Goal: Transaction & Acquisition: Purchase product/service

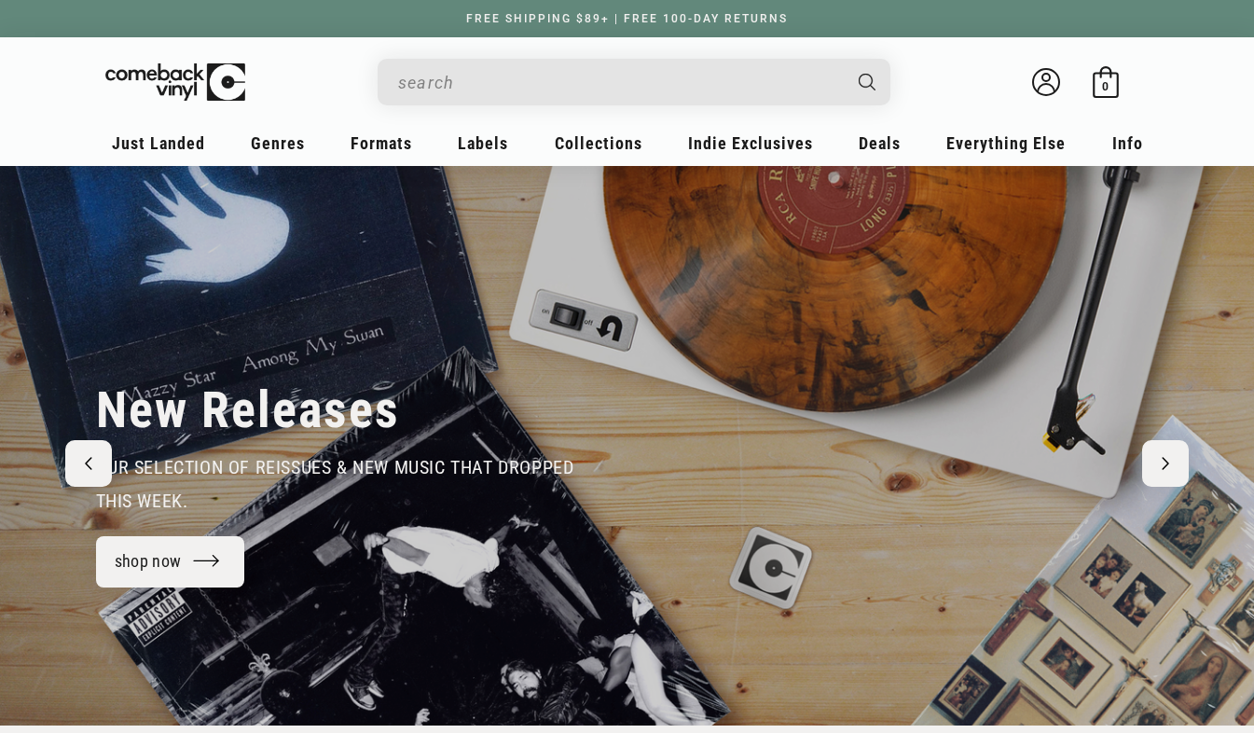
click at [455, 91] on input "Search" at bounding box center [619, 82] width 442 height 38
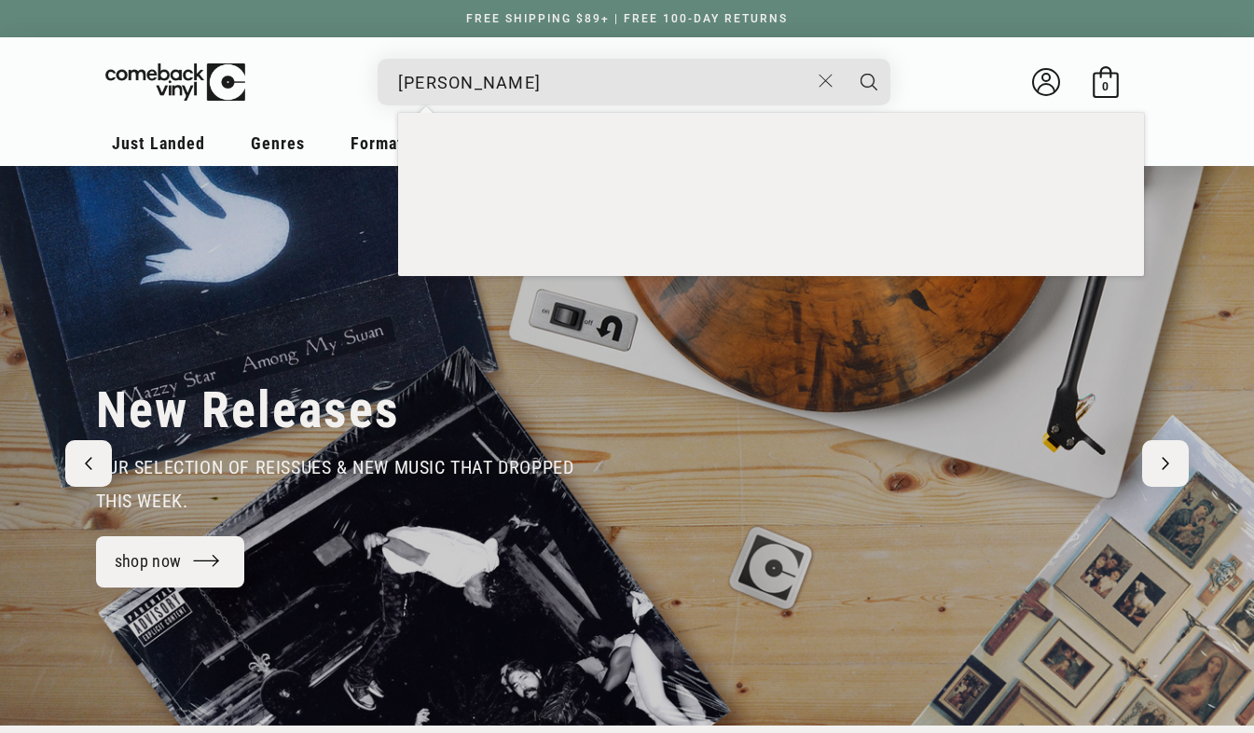
type input "[PERSON_NAME]"
click at [845, 59] on button "Search" at bounding box center [868, 82] width 47 height 47
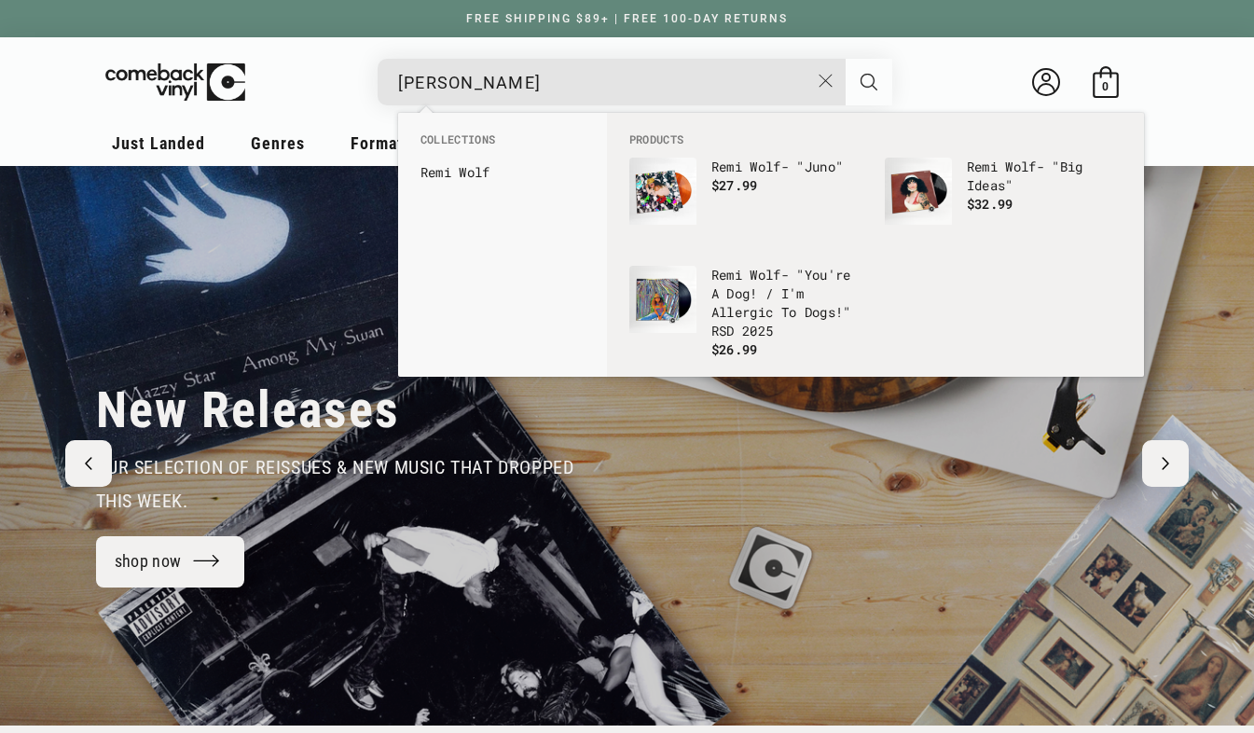
click at [864, 72] on button "Search" at bounding box center [868, 82] width 47 height 47
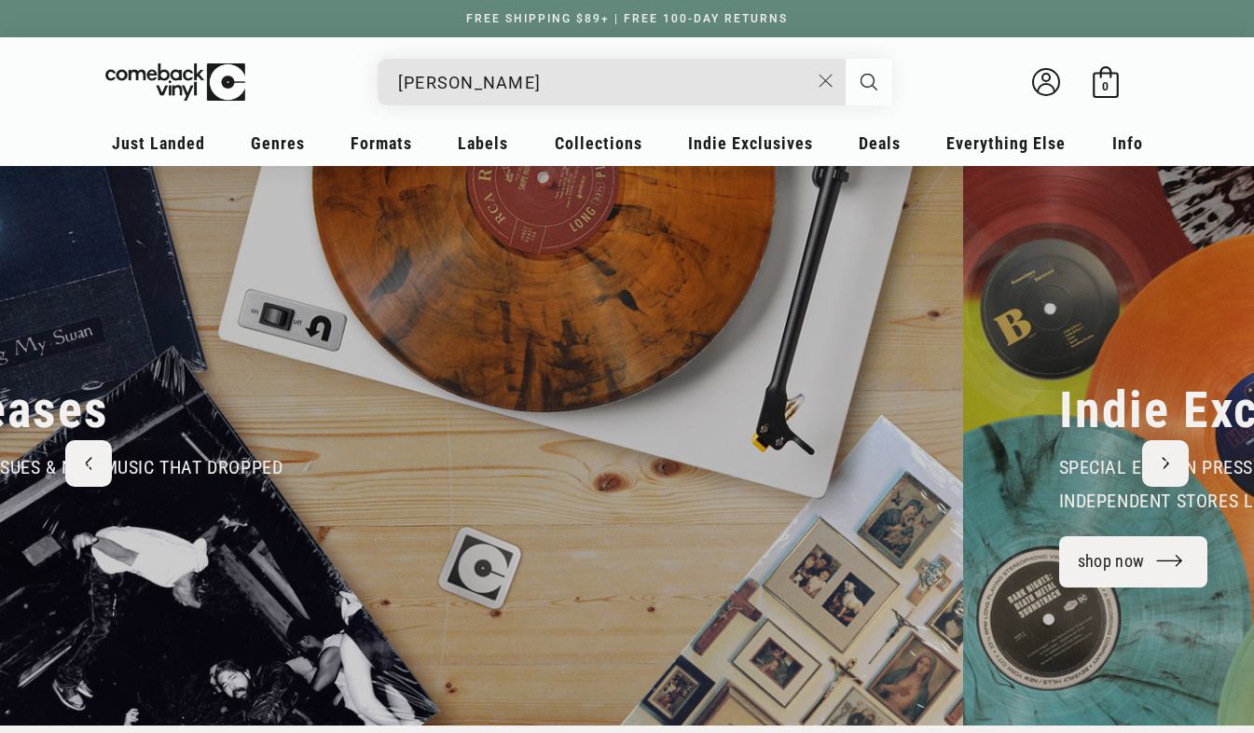
scroll to position [0, 627]
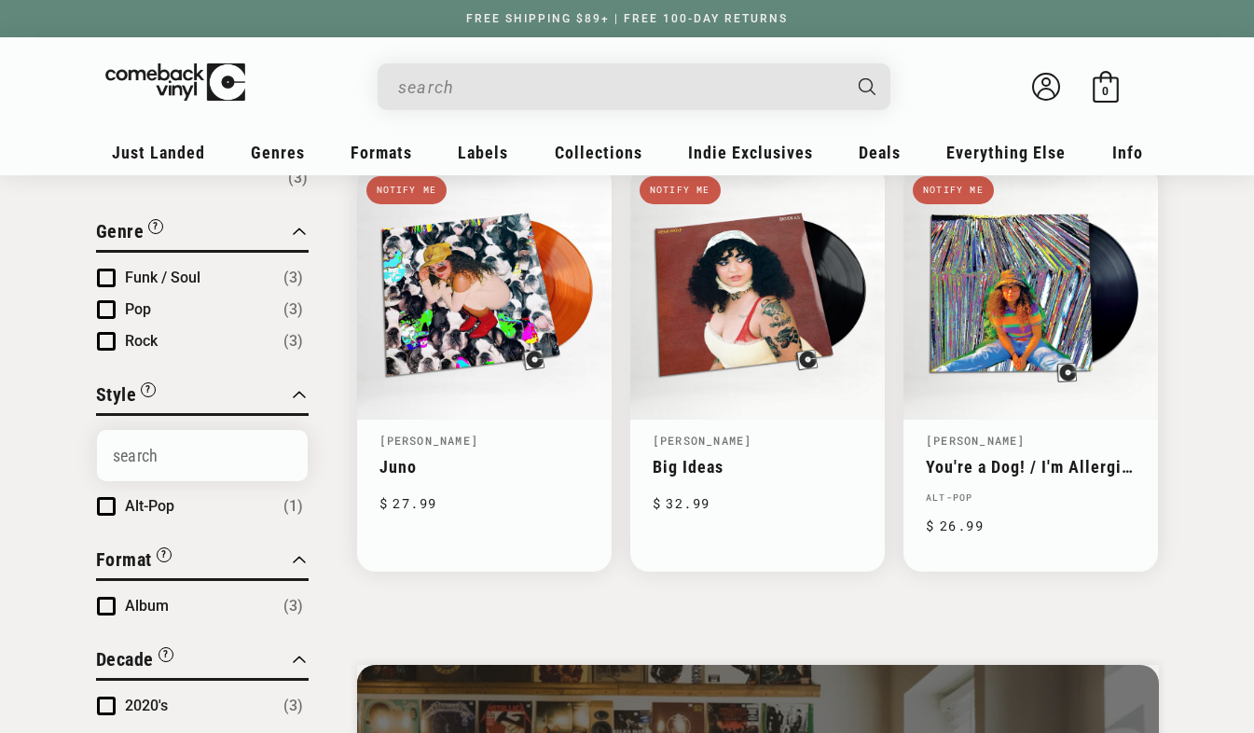
type input "[PERSON_NAME]"
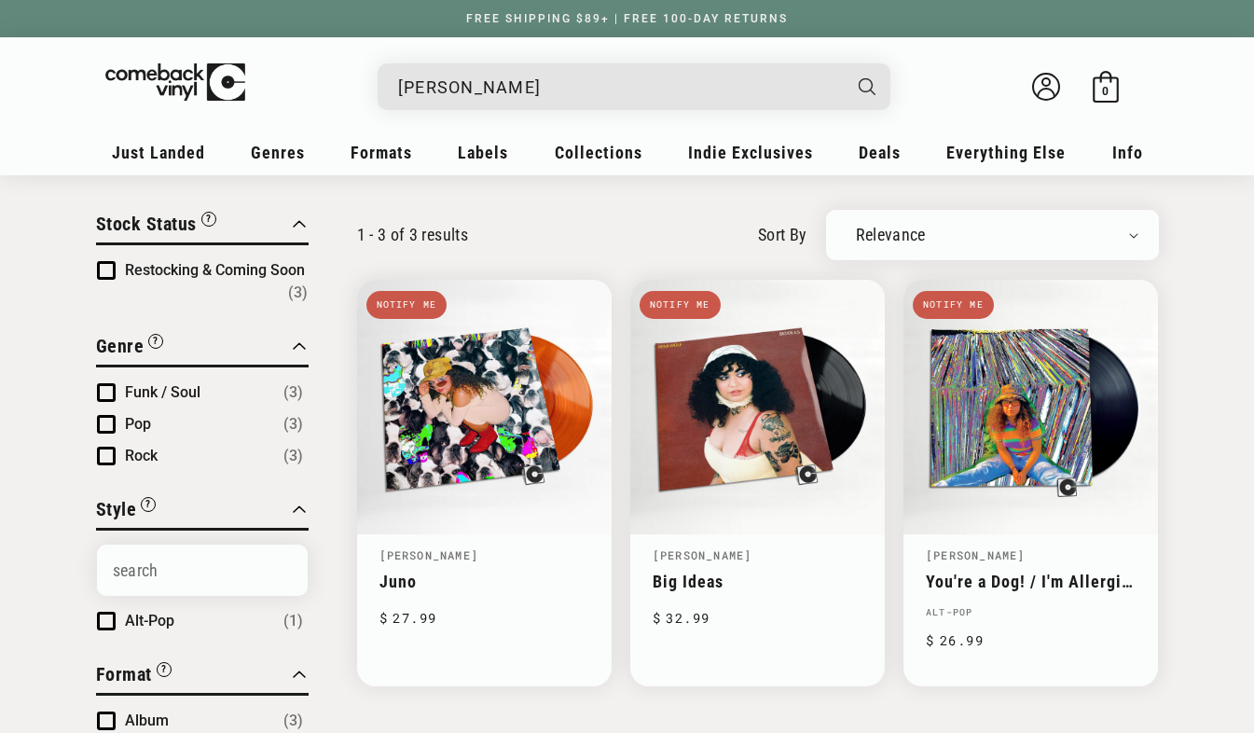
scroll to position [89, 0]
